Goal: Transaction & Acquisition: Purchase product/service

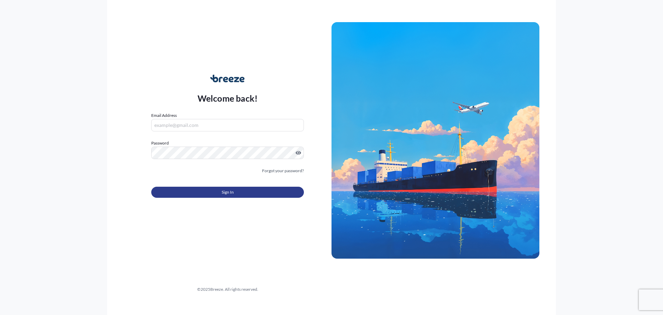
type input "[EMAIL_ADDRESS][DOMAIN_NAME]"
click at [193, 193] on button "Sign In" at bounding box center [227, 191] width 153 height 11
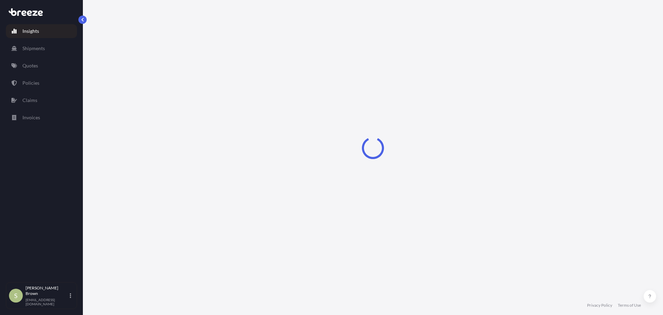
select select "2025"
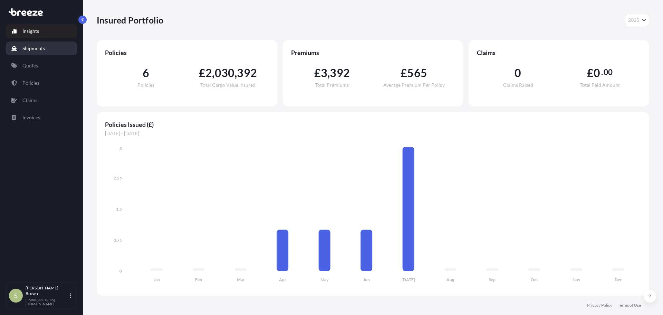
click at [45, 51] on link "Shipments" at bounding box center [41, 48] width 71 height 14
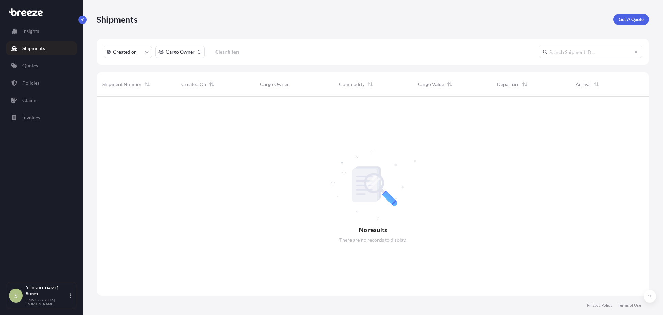
scroll to position [218, 547]
click at [635, 21] on p "Get A Quote" at bounding box center [631, 19] width 25 height 7
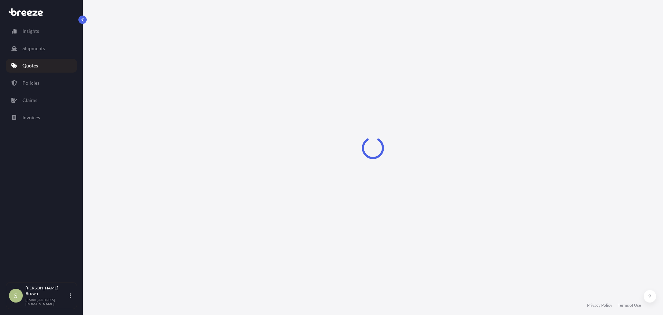
select select "Sea"
select select "1"
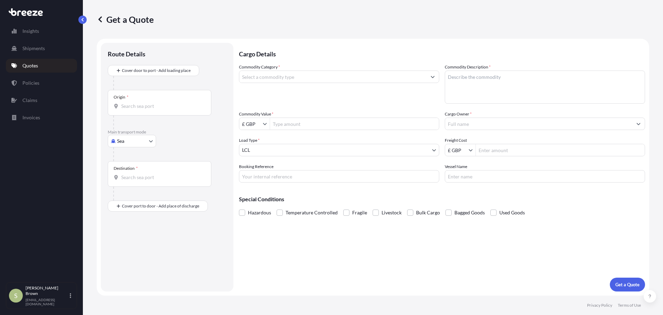
click at [149, 105] on input "Origin *" at bounding box center [161, 106] width 81 height 7
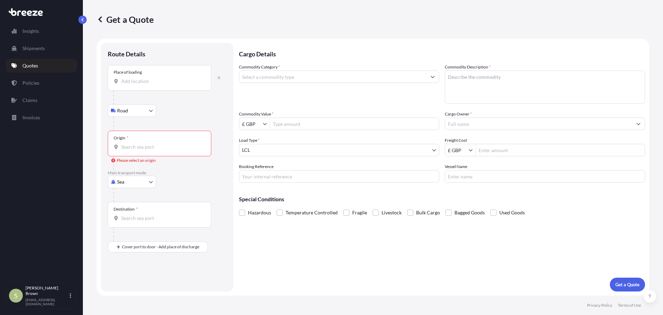
click at [140, 80] on input "Place of loading" at bounding box center [161, 81] width 81 height 7
click at [146, 86] on div "Place of loading" at bounding box center [160, 78] width 104 height 26
click at [146, 85] on input "Place of loading" at bounding box center [161, 81] width 81 height 7
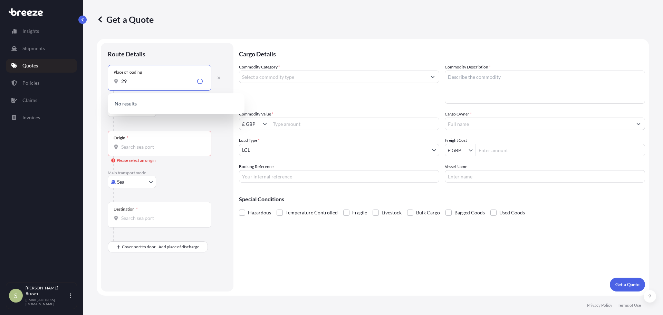
type input "2"
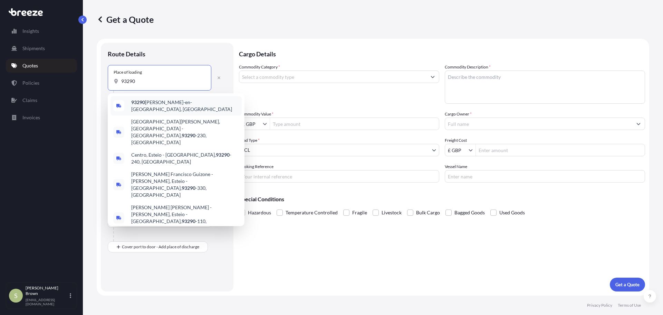
click at [192, 100] on div "93290 [PERSON_NAME]-en-[GEOGRAPHIC_DATA], [GEOGRAPHIC_DATA]" at bounding box center [175, 105] width 131 height 19
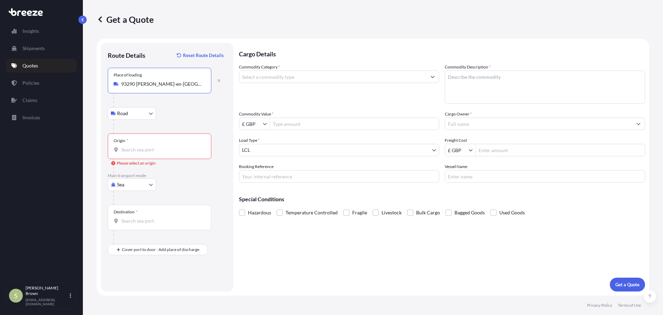
type input "93290 [PERSON_NAME]-en-[GEOGRAPHIC_DATA], [GEOGRAPHIC_DATA]"
click at [136, 142] on div "Origin *" at bounding box center [160, 146] width 104 height 26
click at [136, 146] on input "Origin * Please select an origin" at bounding box center [161, 149] width 81 height 7
click at [218, 81] on icon "button" at bounding box center [218, 80] width 3 height 3
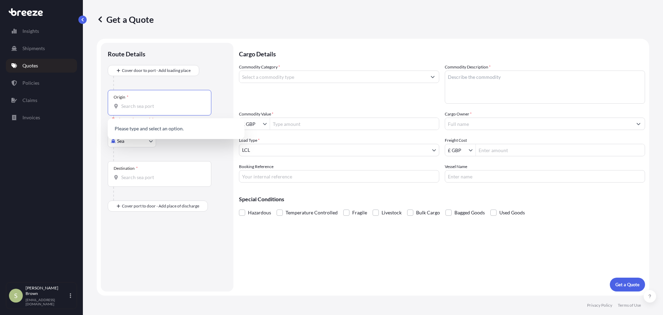
click at [145, 104] on input "Origin * Please select an origin" at bounding box center [161, 106] width 81 height 7
type input "93290"
click at [169, 83] on div at bounding box center [169, 83] width 113 height 14
click at [152, 107] on input "93290" at bounding box center [161, 106] width 81 height 7
click at [149, 102] on div "Origin * 93290" at bounding box center [160, 103] width 104 height 26
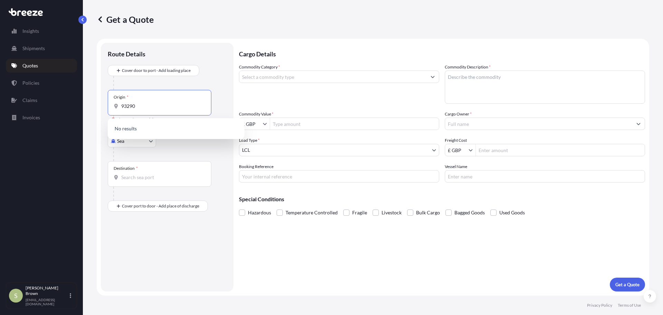
click at [149, 103] on input "93290" at bounding box center [161, 106] width 81 height 7
click at [135, 138] on div "No results" at bounding box center [176, 128] width 137 height 21
click at [133, 144] on body "10 options available. 0 options available. 0 options available. 0 options avail…" at bounding box center [331, 157] width 663 height 315
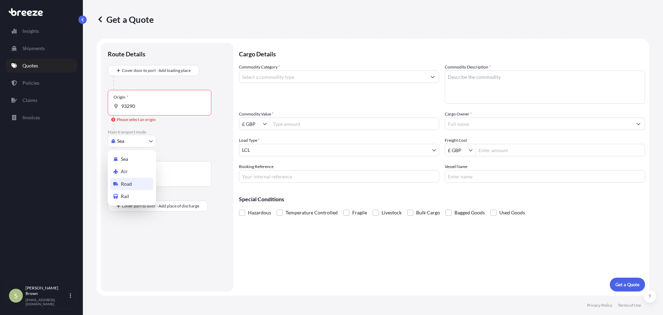
click at [129, 182] on span "Road" at bounding box center [126, 183] width 11 height 7
select select "Road"
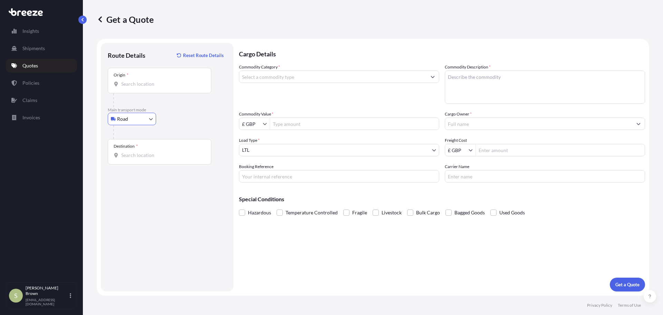
click at [159, 83] on input "Origin *" at bounding box center [161, 83] width 81 height 7
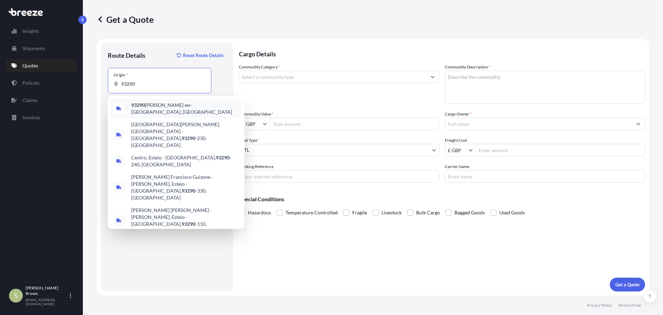
click at [172, 104] on span "93290 [PERSON_NAME]-en-[GEOGRAPHIC_DATA], [GEOGRAPHIC_DATA]" at bounding box center [185, 108] width 108 height 14
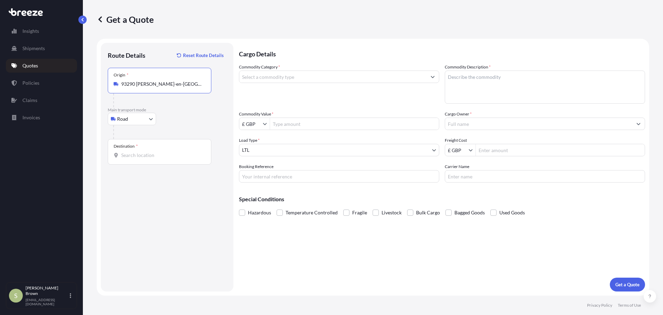
type input "93290 [PERSON_NAME]-en-[GEOGRAPHIC_DATA], [GEOGRAPHIC_DATA]"
click at [128, 151] on div "Destination *" at bounding box center [160, 152] width 104 height 26
click at [128, 152] on input "Destination *" at bounding box center [161, 155] width 81 height 7
click at [164, 176] on span "[STREET_ADDRESS]" at bounding box center [185, 180] width 108 height 14
type input "[STREET_ADDRESS]"
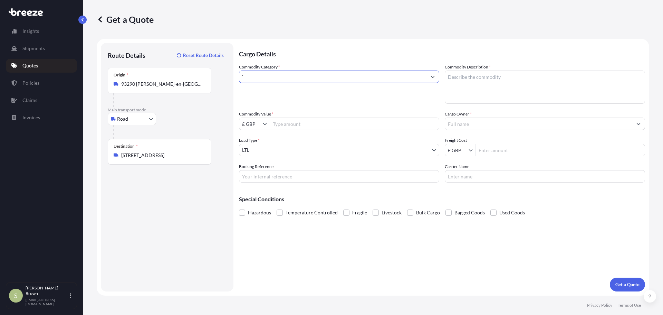
drag, startPoint x: 273, startPoint y: 76, endPoint x: 202, endPoint y: 78, distance: 71.5
click at [202, 78] on form "Route Details Reset Route Details Place of loading Road Road Rail Origin * 9329…" at bounding box center [373, 167] width 552 height 257
type input "Aircraft/Helicopters: Parts and Accessories, but excluding Aircraft Engines"
click at [491, 79] on textarea "Commodity Description *" at bounding box center [545, 86] width 200 height 33
type textarea "AIRCRAFT PARTS"
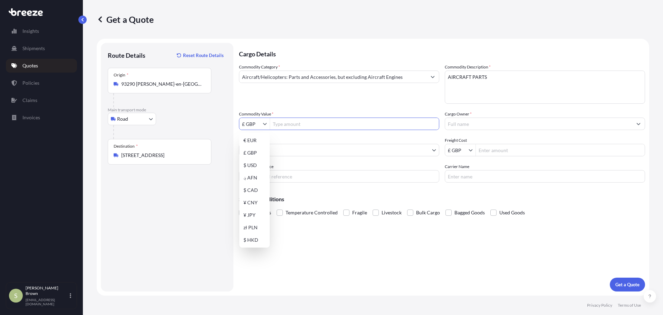
click at [299, 124] on input "Commodity Value *" at bounding box center [354, 123] width 169 height 12
type input "100,000"
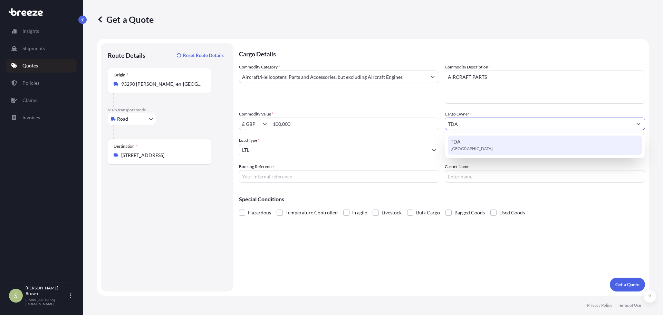
click at [480, 142] on div "TDA [GEOGRAPHIC_DATA]" at bounding box center [545, 144] width 194 height 19
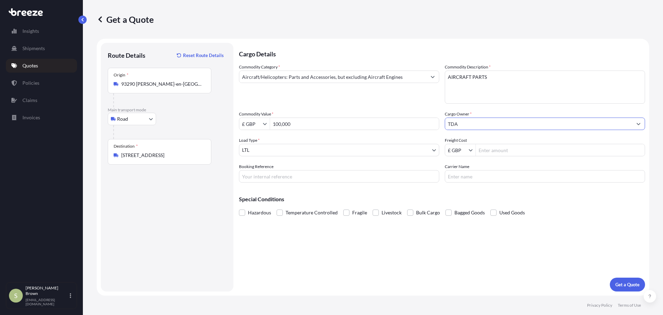
type input "TDA"
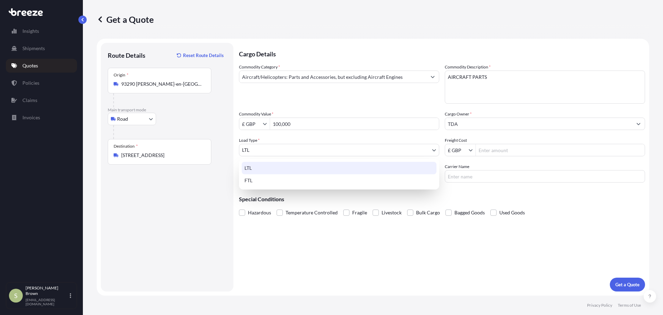
click at [306, 149] on body "9 options available. 1 option available. 0 options available. 1 option availabl…" at bounding box center [331, 157] width 663 height 315
click at [269, 168] on div "LTL" at bounding box center [339, 168] width 195 height 12
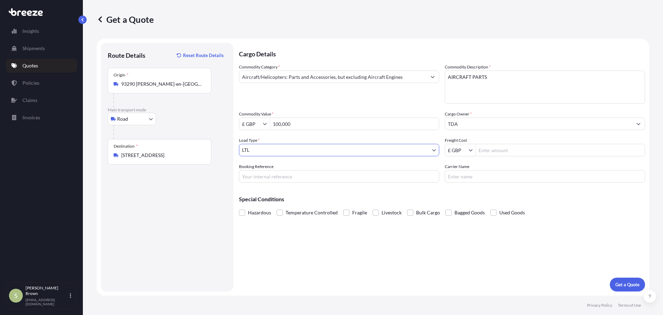
click at [500, 148] on input "Freight Cost" at bounding box center [560, 150] width 169 height 12
type input "600"
click at [621, 286] on p "Get a Quote" at bounding box center [627, 284] width 24 height 7
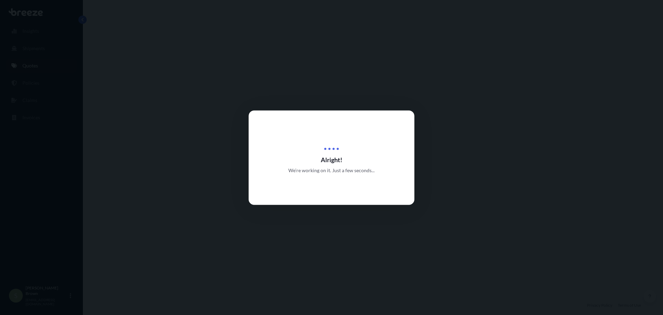
select select "Road"
select select "1"
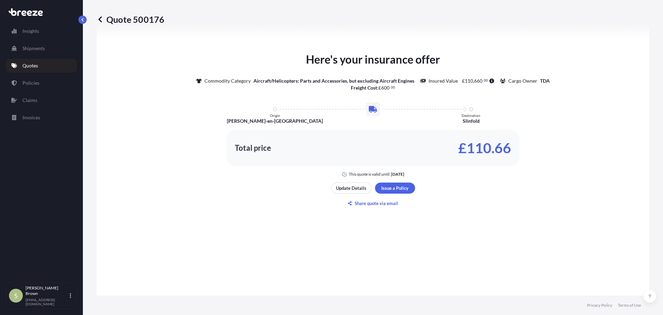
scroll to position [311, 0]
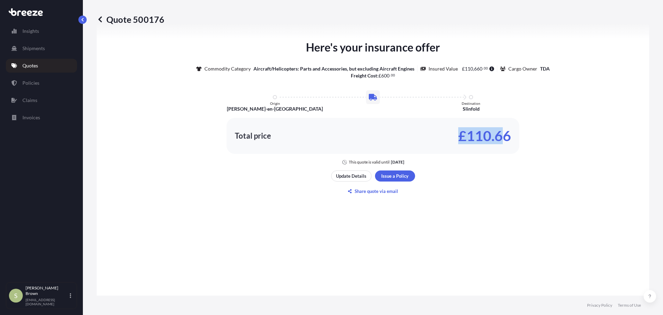
drag, startPoint x: 455, startPoint y: 134, endPoint x: 502, endPoint y: 135, distance: 47.3
click at [502, 135] on div "Total price £110.66" at bounding box center [373, 135] width 276 height 11
click at [508, 138] on p "£110.66" at bounding box center [484, 135] width 53 height 11
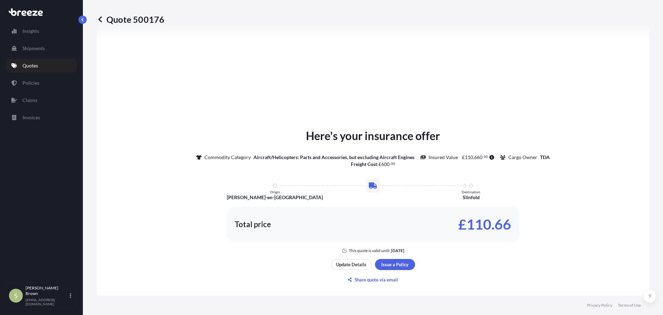
scroll to position [277, 0]
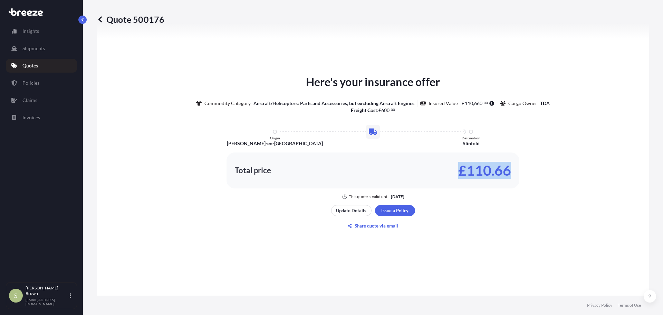
drag, startPoint x: 451, startPoint y: 170, endPoint x: 522, endPoint y: 170, distance: 70.4
click at [522, 170] on div "Here's your insurance offer Commodity Category Aircraft/Helicopters: Parts and …" at bounding box center [372, 137] width 533 height 126
click at [523, 167] on div "Here's your insurance offer Commodity Category Aircraft/Helicopters: Parts and …" at bounding box center [372, 137] width 533 height 126
click at [483, 168] on p "£110.66" at bounding box center [484, 170] width 53 height 11
click at [344, 211] on p "Update Details" at bounding box center [351, 210] width 30 height 7
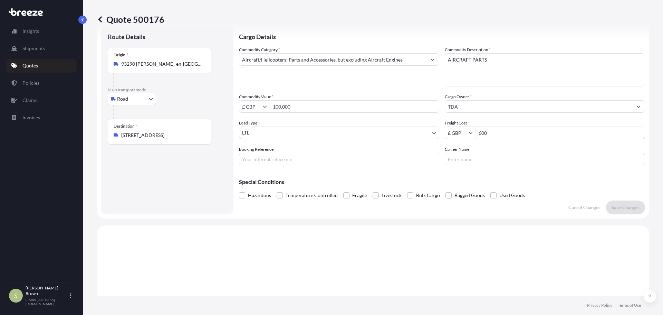
scroll to position [11, 0]
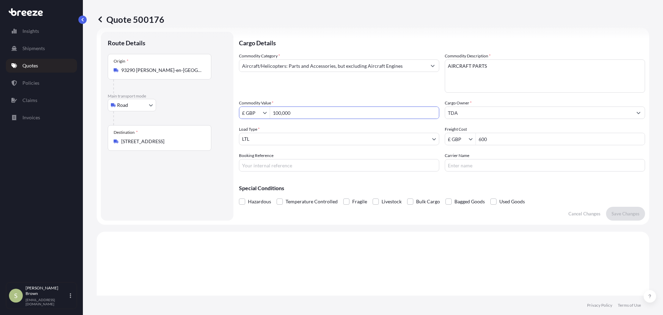
drag, startPoint x: 297, startPoint y: 115, endPoint x: 259, endPoint y: 114, distance: 38.0
click at [259, 114] on div "£ GBP 100,000" at bounding box center [339, 112] width 200 height 12
type input "20,000"
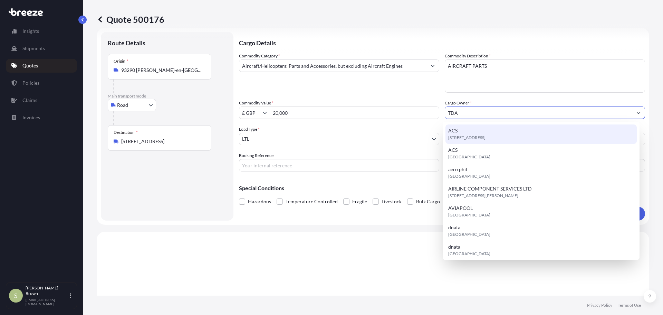
click at [501, 41] on p "Cargo Details" at bounding box center [442, 42] width 406 height 21
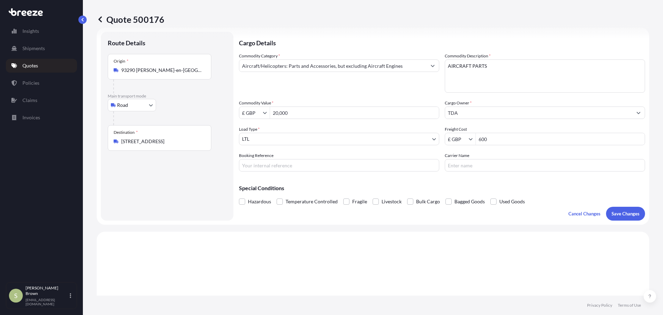
click at [624, 206] on div "Hazardous Temperature Controlled Fragile Livestock Bulk Cargo Bagged Goods Used…" at bounding box center [442, 201] width 406 height 10
click at [625, 212] on p "Save Changes" at bounding box center [625, 213] width 28 height 7
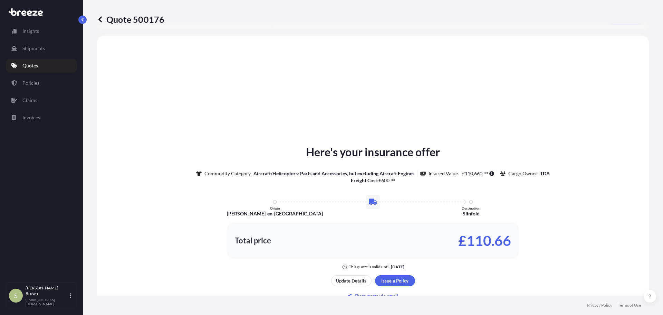
scroll to position [208, 0]
select select "Road"
select select "1"
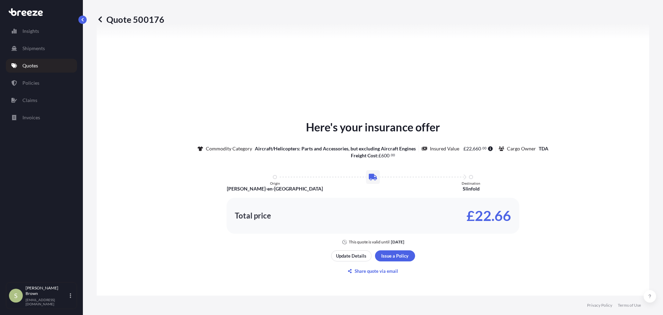
scroll to position [242, 0]
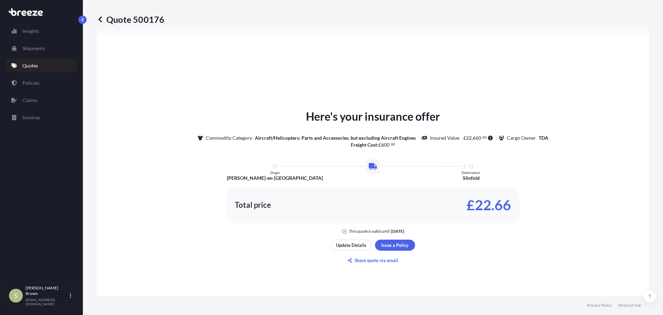
click at [538, 58] on div "Here's your insurance offer Commodity Category Aircraft/Helicopters: Parts and …" at bounding box center [372, 187] width 533 height 354
click at [32, 79] on p "Policies" at bounding box center [30, 82] width 17 height 7
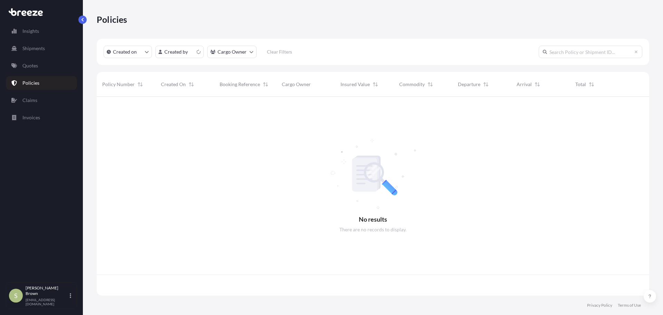
scroll to position [197, 547]
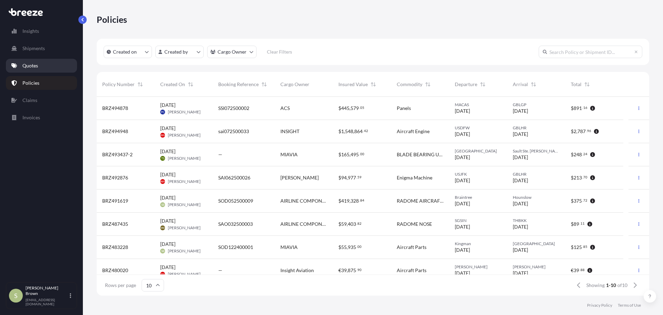
click at [41, 67] on link "Quotes" at bounding box center [41, 66] width 71 height 14
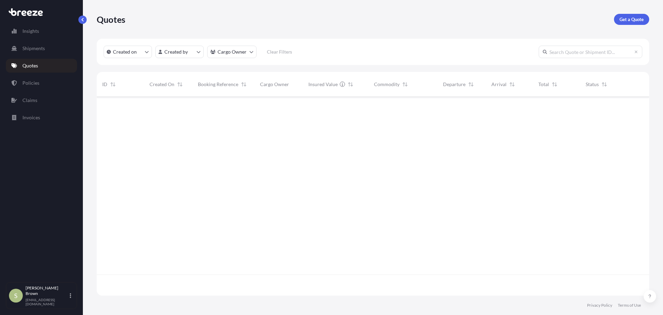
scroll to position [197, 547]
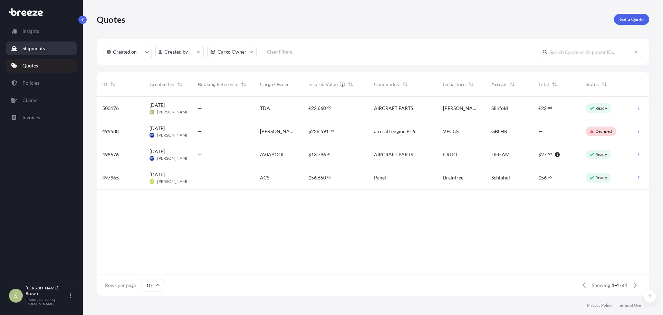
click at [39, 46] on p "Shipments" at bounding box center [33, 48] width 22 height 7
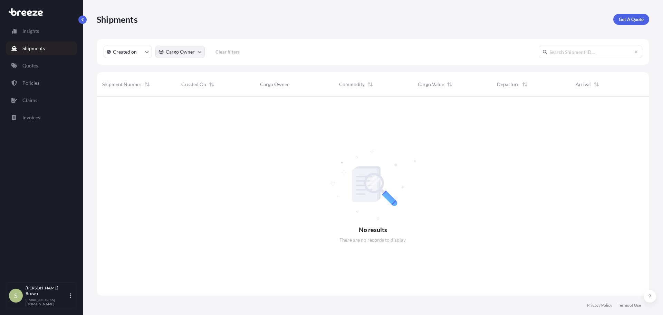
scroll to position [218, 547]
click at [39, 101] on link "Claims" at bounding box center [41, 100] width 71 height 14
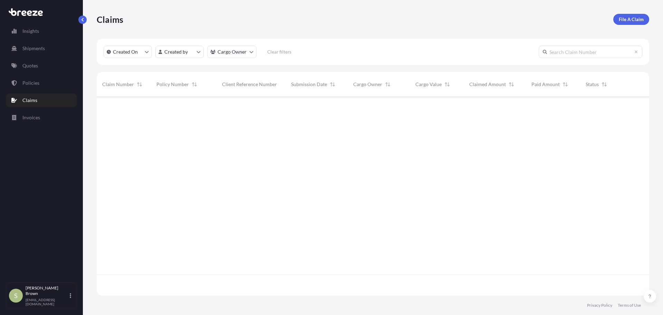
scroll to position [218, 547]
click at [47, 119] on link "Invoices" at bounding box center [41, 117] width 71 height 14
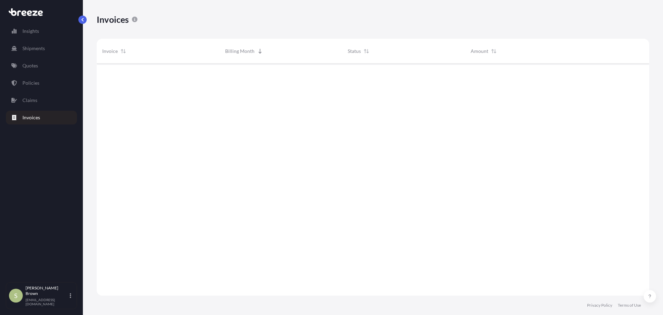
scroll to position [233, 547]
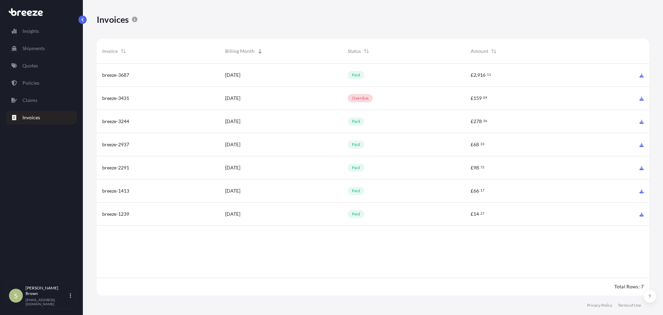
click at [40, 31] on link "Insights" at bounding box center [41, 31] width 71 height 14
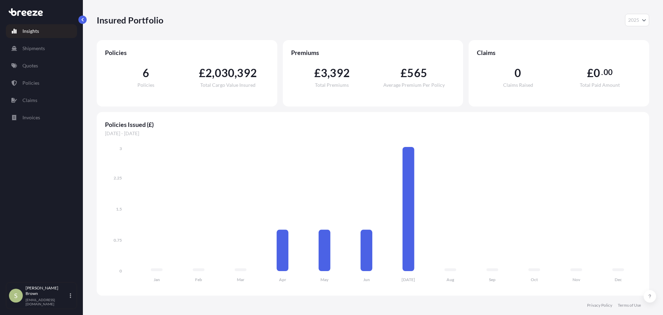
click at [646, 21] on icon "Year Selector" at bounding box center [644, 20] width 4 height 4
click at [641, 48] on div "2024" at bounding box center [637, 50] width 19 height 12
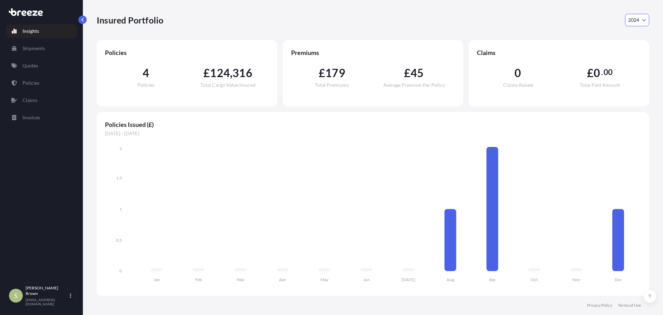
click at [644, 22] on button "2024" at bounding box center [637, 20] width 24 height 12
click at [637, 61] on div "2023" at bounding box center [637, 63] width 19 height 12
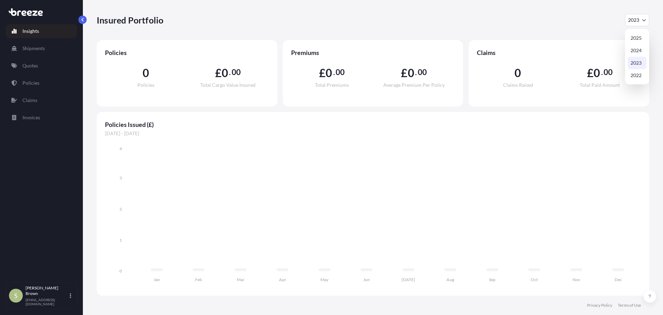
click at [638, 21] on span "2023" at bounding box center [633, 20] width 11 height 7
click at [641, 35] on div "2025" at bounding box center [637, 38] width 19 height 12
select select "2025"
